Goal: Navigation & Orientation: Go to known website

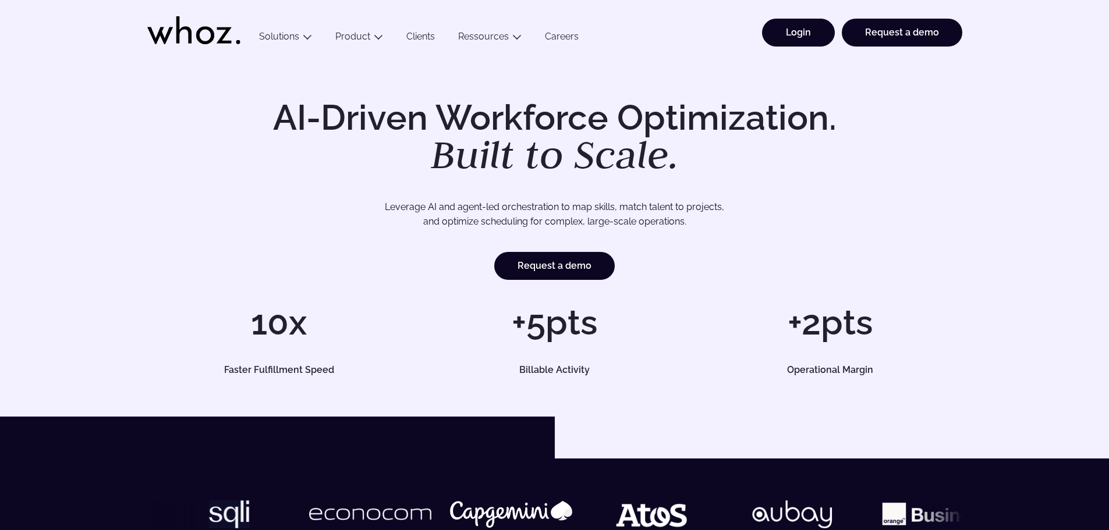
click at [797, 27] on link "Login" at bounding box center [798, 33] width 73 height 28
click at [792, 25] on link "Login" at bounding box center [798, 33] width 73 height 28
click at [805, 30] on link "Login" at bounding box center [798, 33] width 73 height 28
